Goal: Transaction & Acquisition: Download file/media

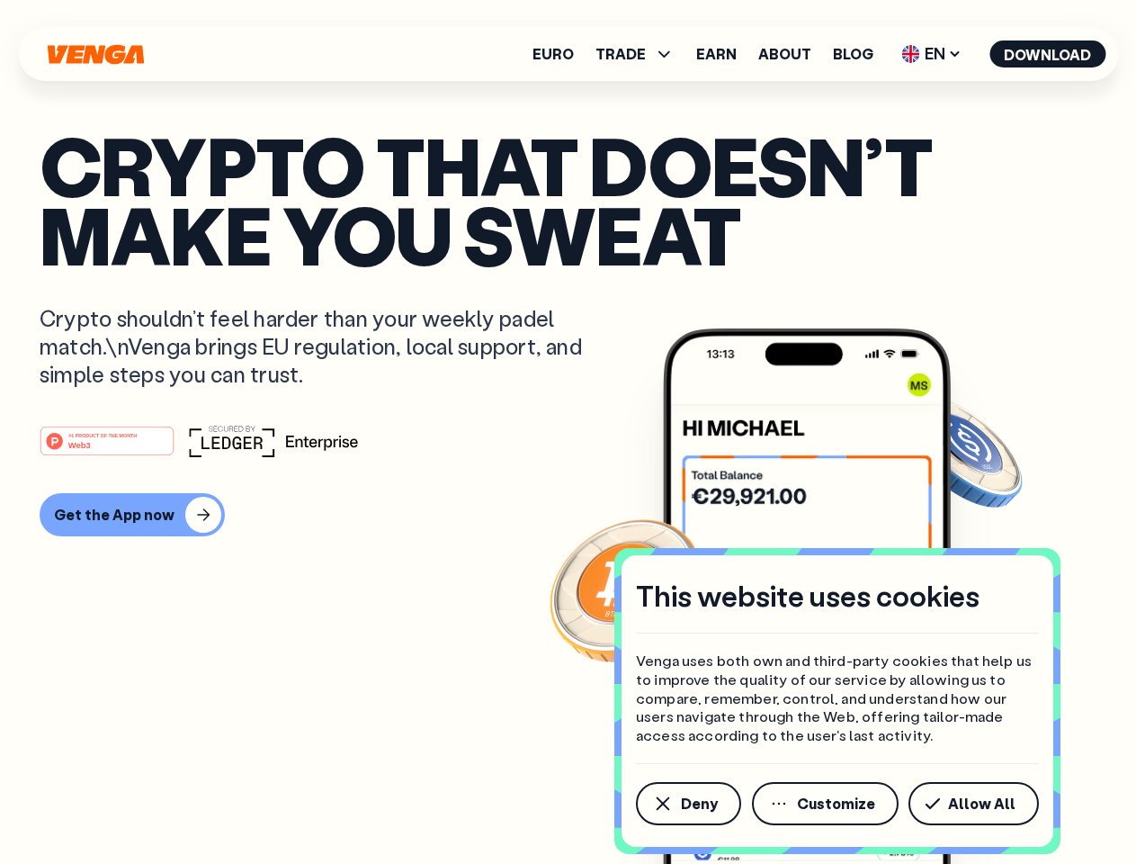
click at [568, 432] on div "#1 PRODUCT OF THE MONTH Web3" at bounding box center [568, 441] width 1057 height 32
click at [687, 803] on span "Deny" at bounding box center [699, 803] width 37 height 14
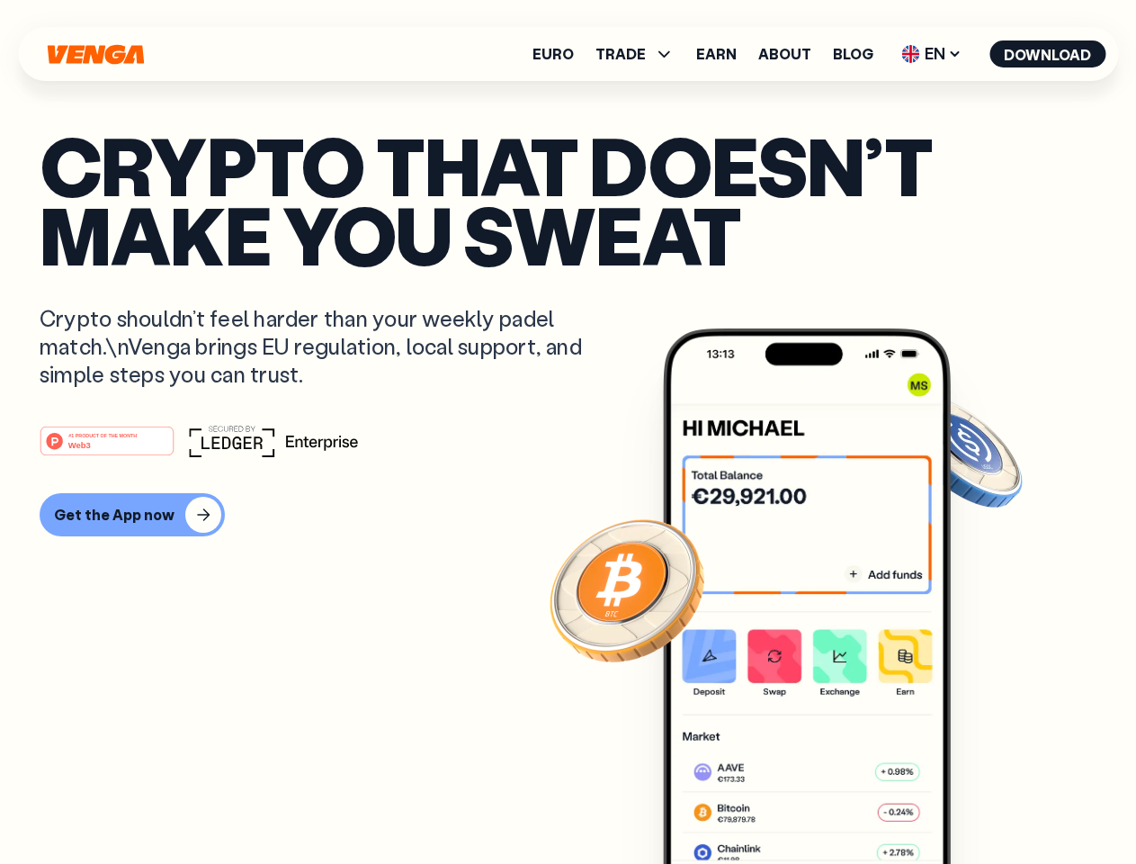
click at [827, 803] on img at bounding box center [807, 629] width 288 height 603
click at [977, 803] on article "Crypto that doesn’t make you sweat Crypto shouldn’t feel harder than your weekl…" at bounding box center [568, 467] width 1057 height 675
click at [641, 54] on span "TRADE" at bounding box center [621, 54] width 50 height 14
click at [932, 54] on span "EN" at bounding box center [931, 54] width 73 height 29
click at [1048, 54] on button "Download" at bounding box center [1048, 53] width 116 height 27
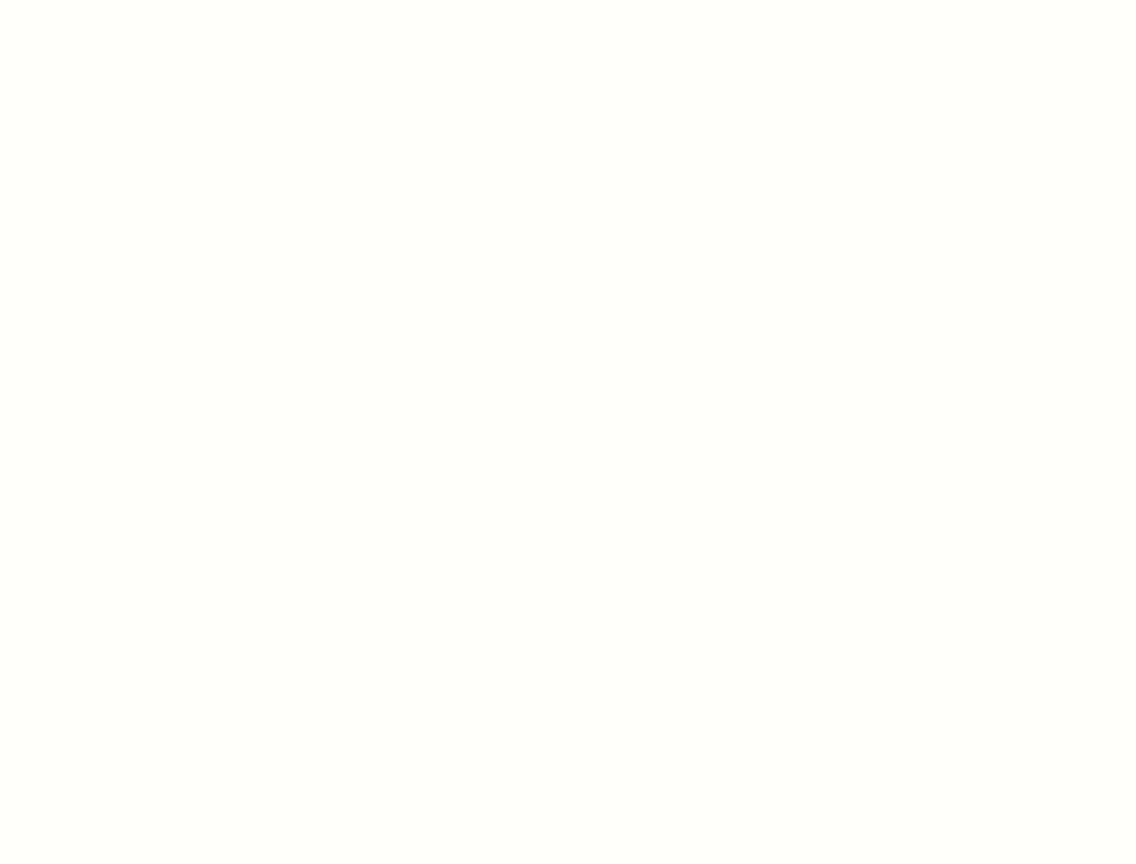
click at [130, 0] on html "This website uses cookies Venga uses both own and third-party cookies that help…" at bounding box center [568, 0] width 1136 height 0
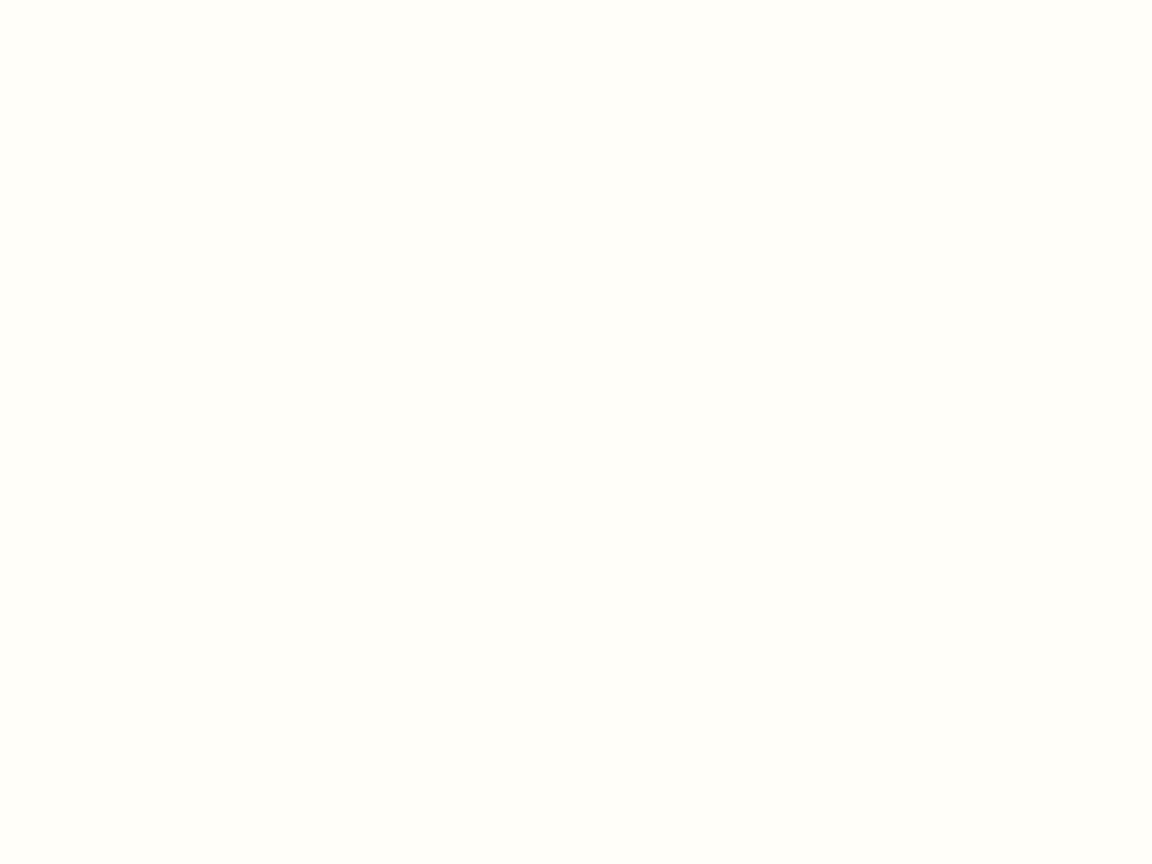
click at [110, 0] on html "This website uses cookies Venga uses both own and third-party cookies that help…" at bounding box center [576, 0] width 1152 height 0
